Goal: Navigation & Orientation: Find specific page/section

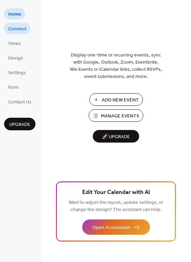
click at [22, 29] on span "Connect" at bounding box center [17, 29] width 18 height 7
click at [15, 28] on span "Connect" at bounding box center [17, 29] width 18 height 7
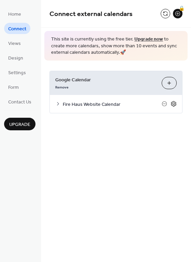
click at [173, 103] on icon at bounding box center [173, 104] width 6 height 6
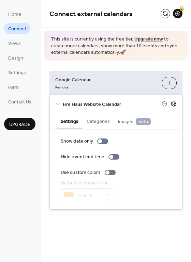
click at [173, 103] on icon at bounding box center [173, 104] width 6 height 6
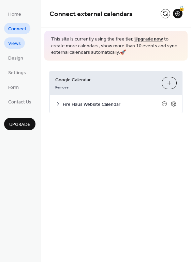
click at [12, 45] on span "Views" at bounding box center [14, 43] width 13 height 7
